Goal: Information Seeking & Learning: Learn about a topic

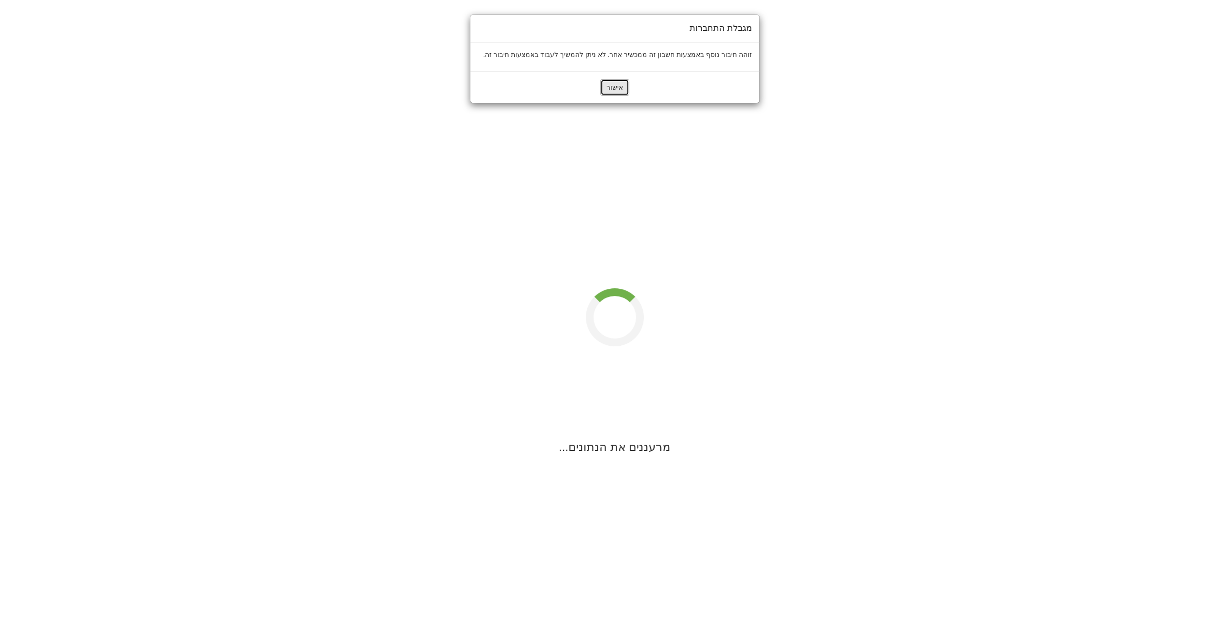
click at [622, 90] on button "אישור" at bounding box center [614, 87] width 29 height 16
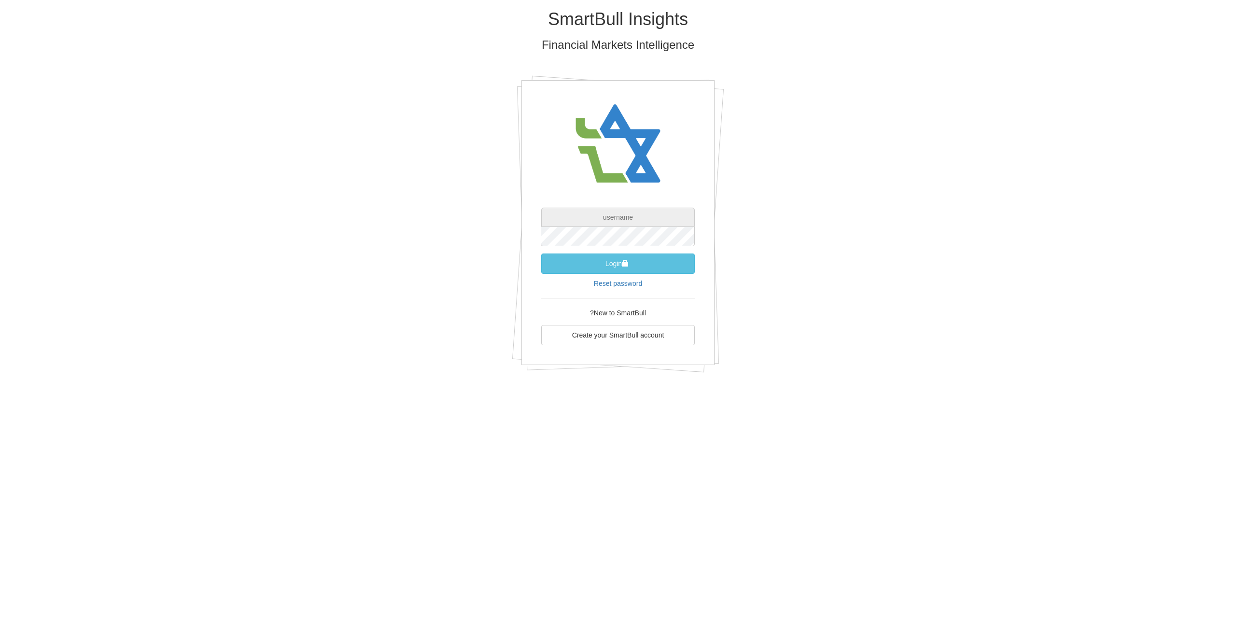
type input "[EMAIL_ADDRESS][DOMAIN_NAME]"
click at [632, 257] on button "Login" at bounding box center [618, 264] width 154 height 20
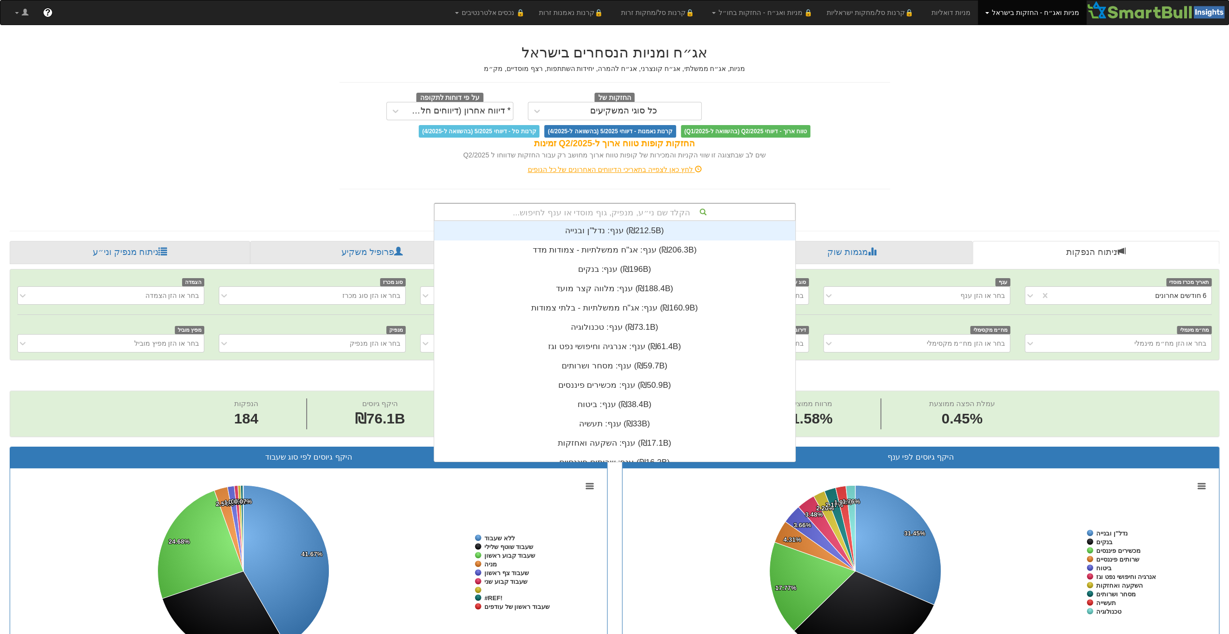
click at [669, 213] on div "הקלד שם ני״ע, מנפיק, גוף מוסדי או ענף לחיפוש..." at bounding box center [615, 212] width 360 height 16
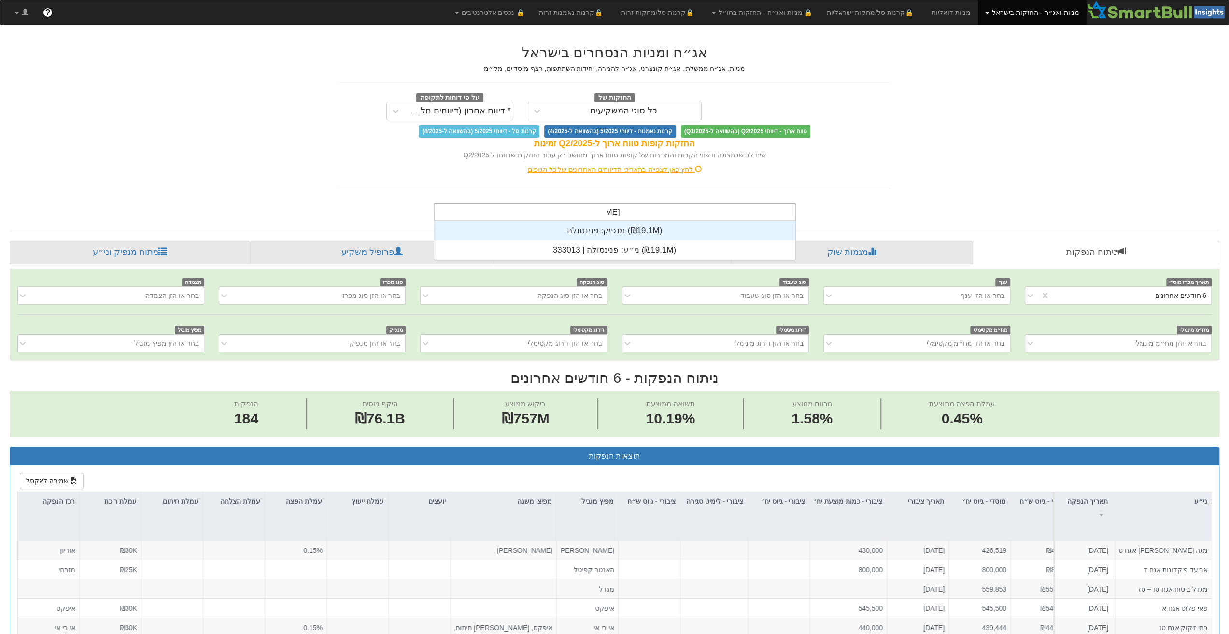
scroll to position [39, 0]
type input "פנינסולה"
click at [614, 232] on div "מנפיק: ‏פנינסולה ‎(₪19.1M)‎" at bounding box center [615, 230] width 362 height 19
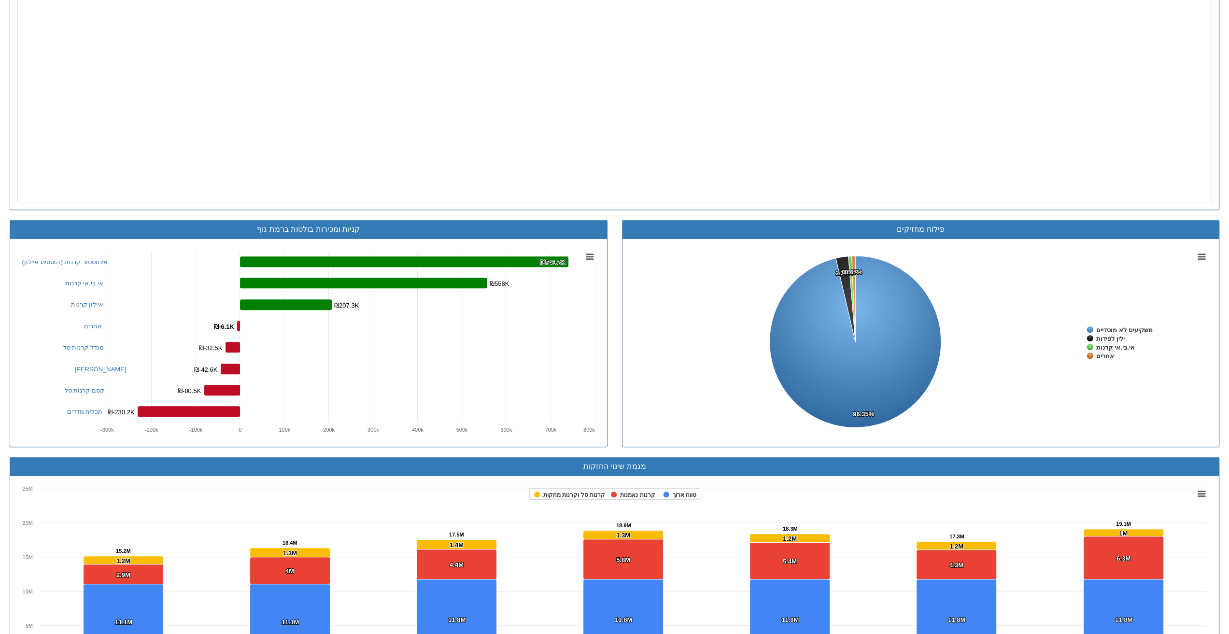
scroll to position [580, 0]
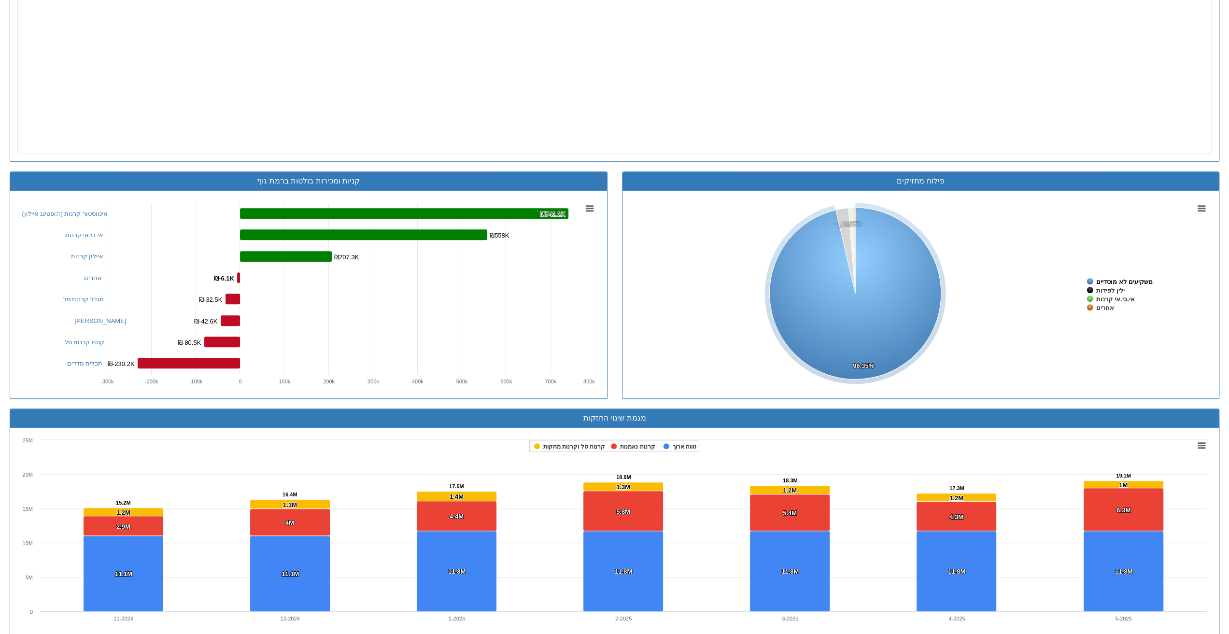
click at [1129, 278] on tspan "משקיעים לא מוסדיים" at bounding box center [1124, 281] width 56 height 7
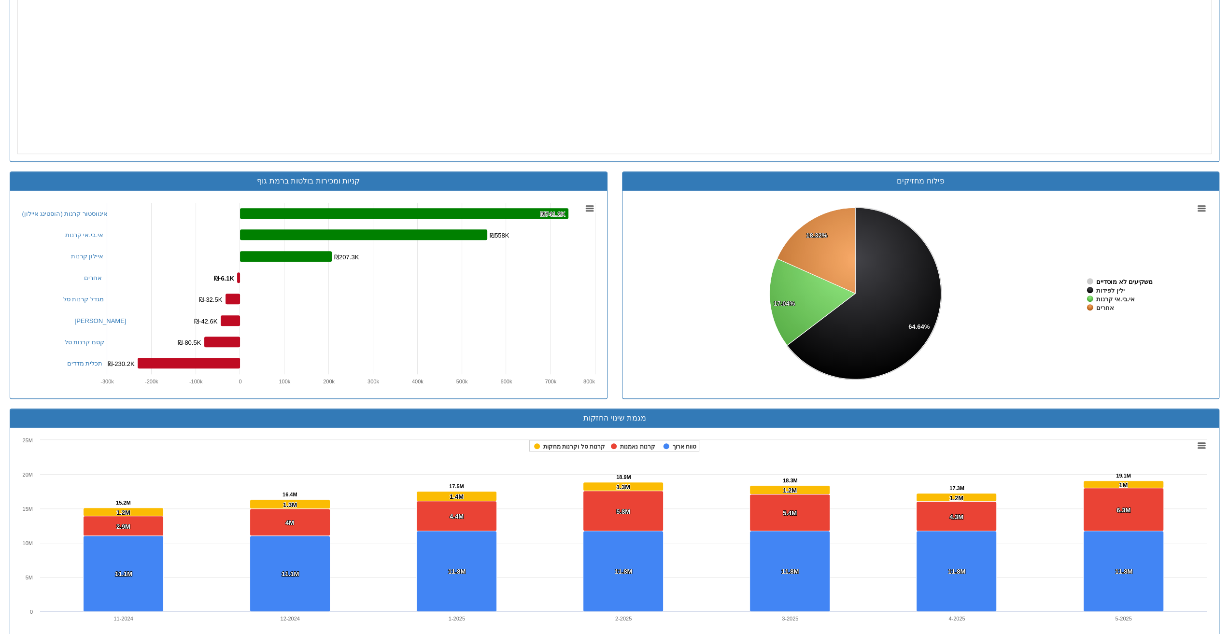
click at [1111, 278] on tspan "משקיעים לא מוסדיים" at bounding box center [1124, 281] width 56 height 7
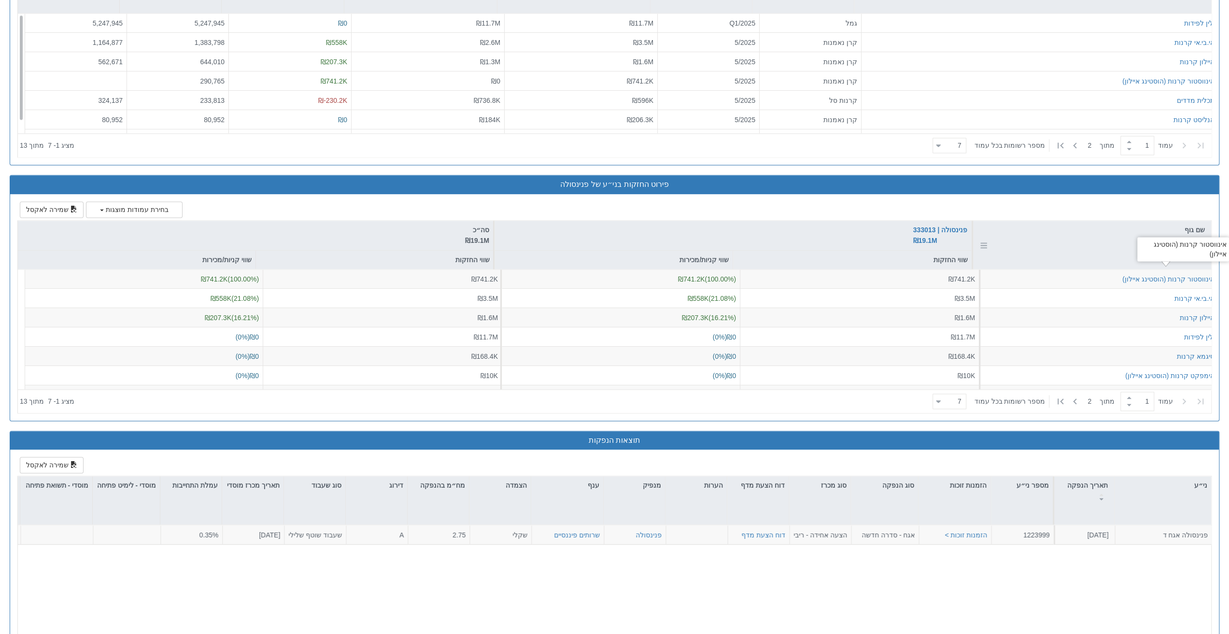
scroll to position [1134, 0]
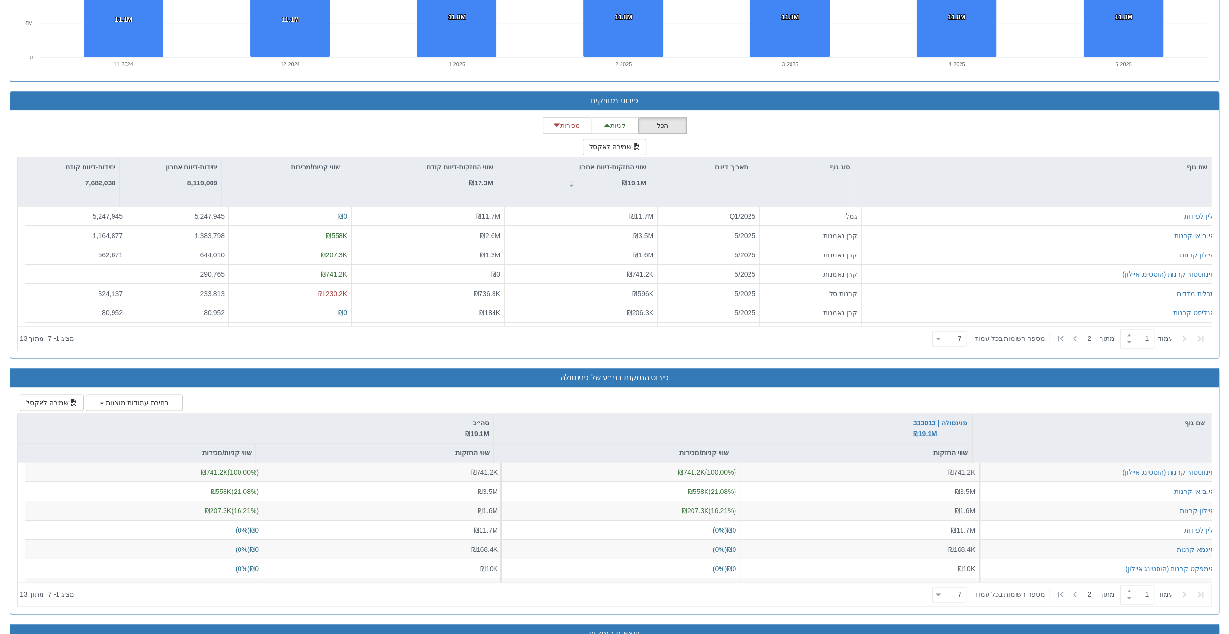
click at [985, 337] on span "‏מספר רשומות בכל עמוד" at bounding box center [1009, 339] width 71 height 10
click at [941, 338] on icon at bounding box center [939, 339] width 4 height 2
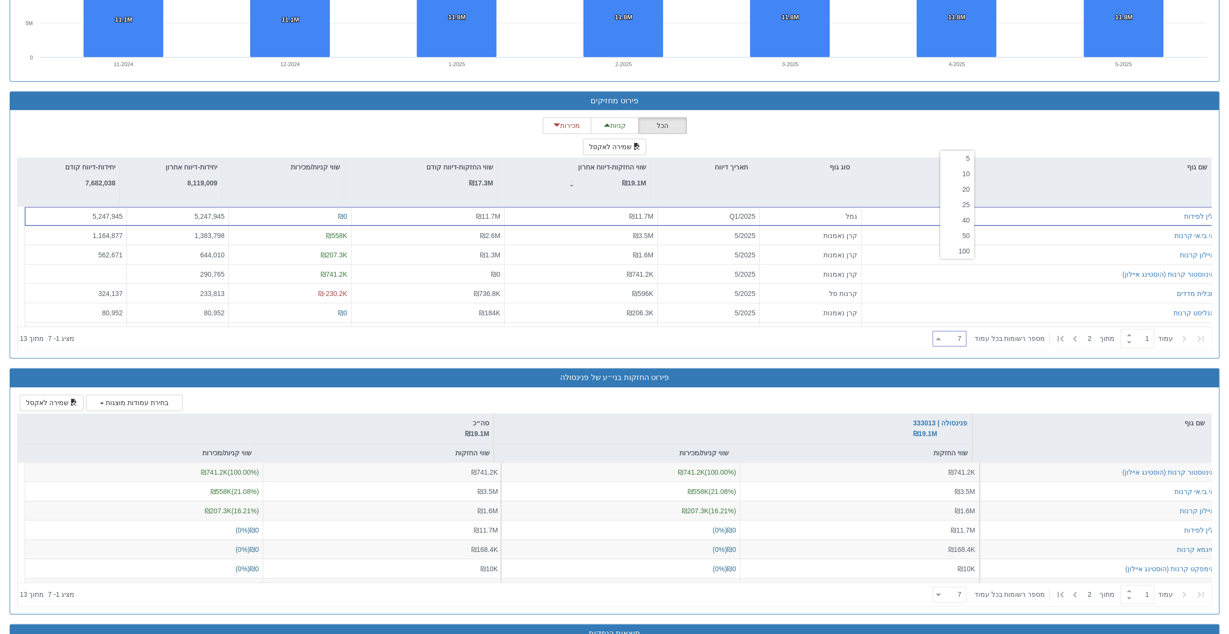
scroll to position [1376, 0]
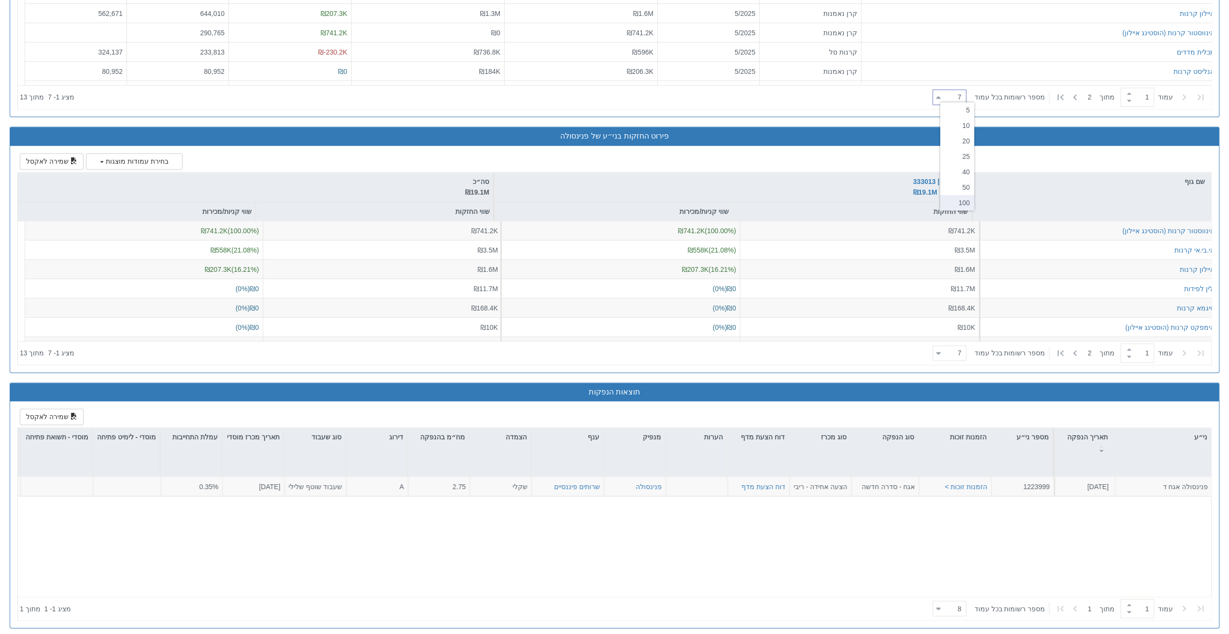
click at [964, 196] on div "100" at bounding box center [957, 202] width 34 height 15
type input "100"
click at [879, 96] on div at bounding box center [503, 96] width 851 height 21
click at [1025, 95] on span "‏מספר רשומות בכל עמוד" at bounding box center [1009, 97] width 71 height 10
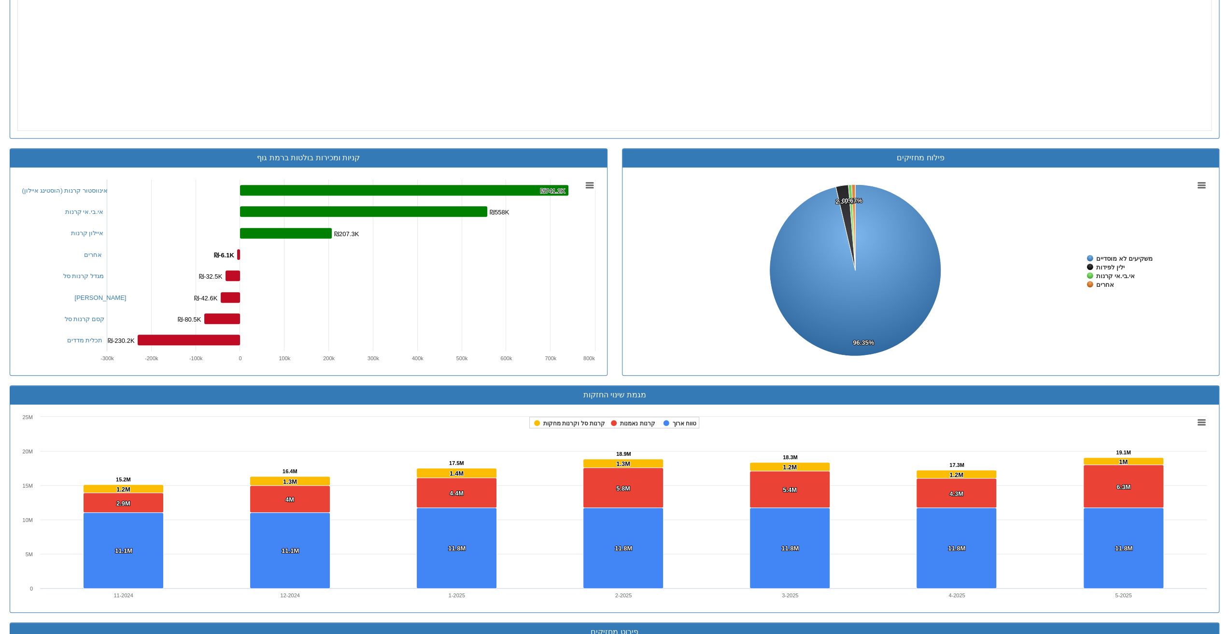
scroll to position [506, 0]
